Goal: Contribute content

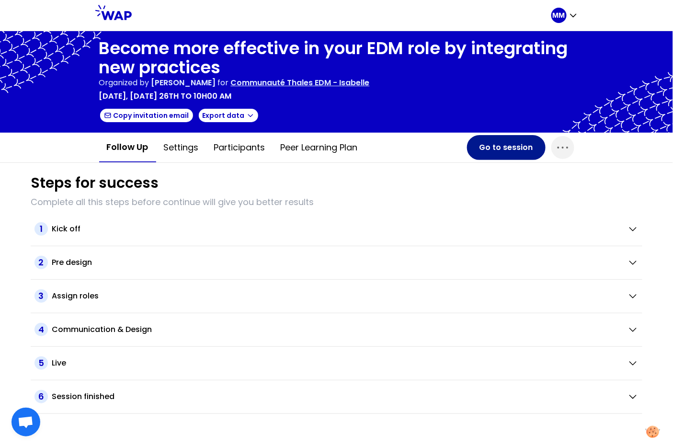
click at [501, 146] on button "Go to session" at bounding box center [506, 147] width 79 height 25
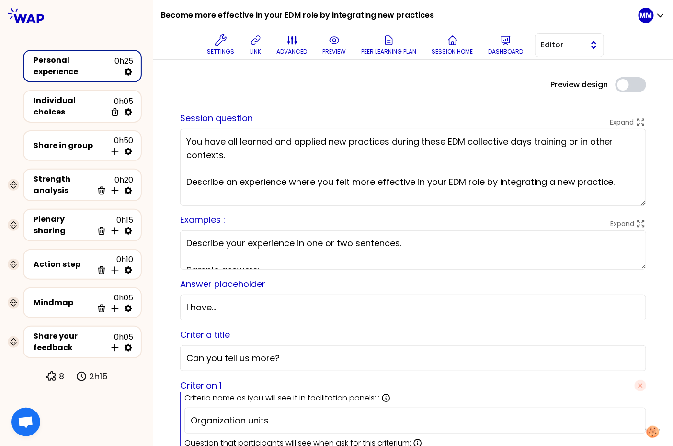
click at [585, 46] on button "Editor" at bounding box center [569, 45] width 69 height 24
click at [576, 88] on span "Facilitator" at bounding box center [575, 84] width 41 height 11
